Goal: Task Accomplishment & Management: Manage account settings

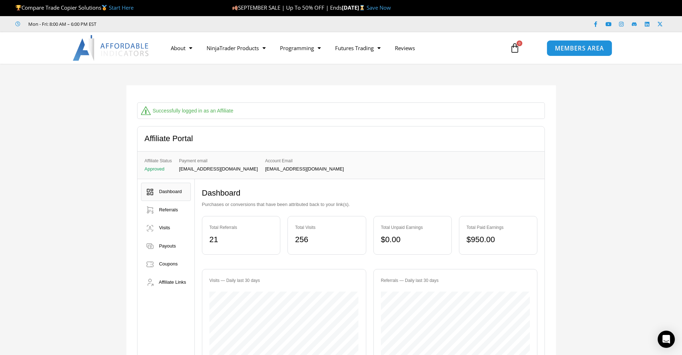
click at [581, 50] on span "MEMBERS AREA" at bounding box center [579, 48] width 49 height 6
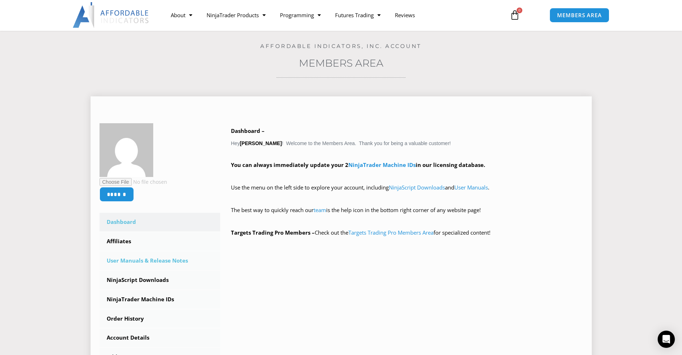
scroll to position [36, 0]
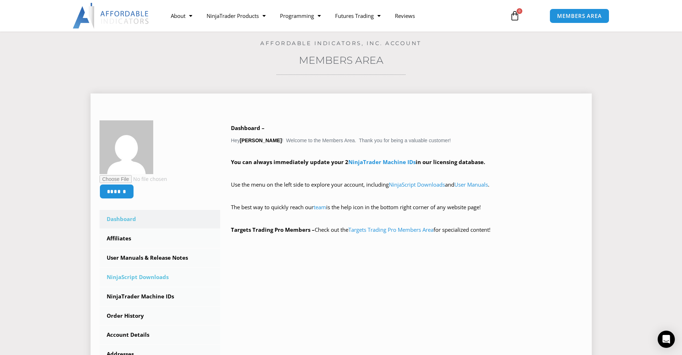
click at [155, 277] on link "NinjaScript Downloads" at bounding box center [160, 277] width 121 height 19
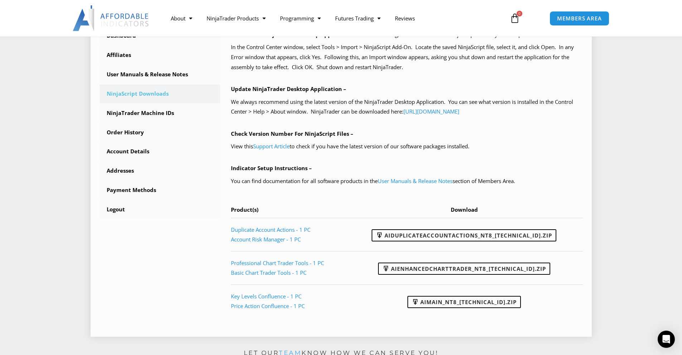
scroll to position [215, 0]
